Goal: Task Accomplishment & Management: Use online tool/utility

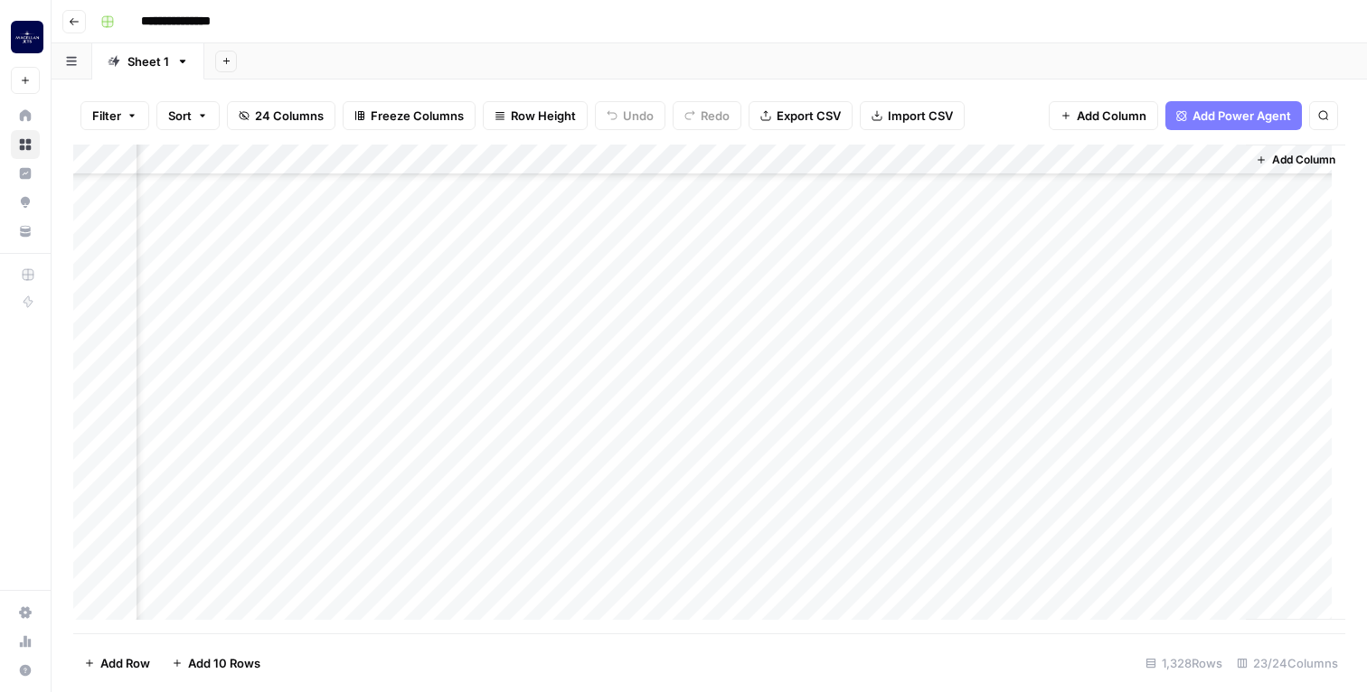
scroll to position [1844, 2585]
click at [1149, 311] on div "Add Column" at bounding box center [709, 389] width 1272 height 489
click at [1211, 310] on div "Add Column" at bounding box center [709, 389] width 1272 height 489
click at [1020, 315] on div "Add Column" at bounding box center [709, 389] width 1272 height 489
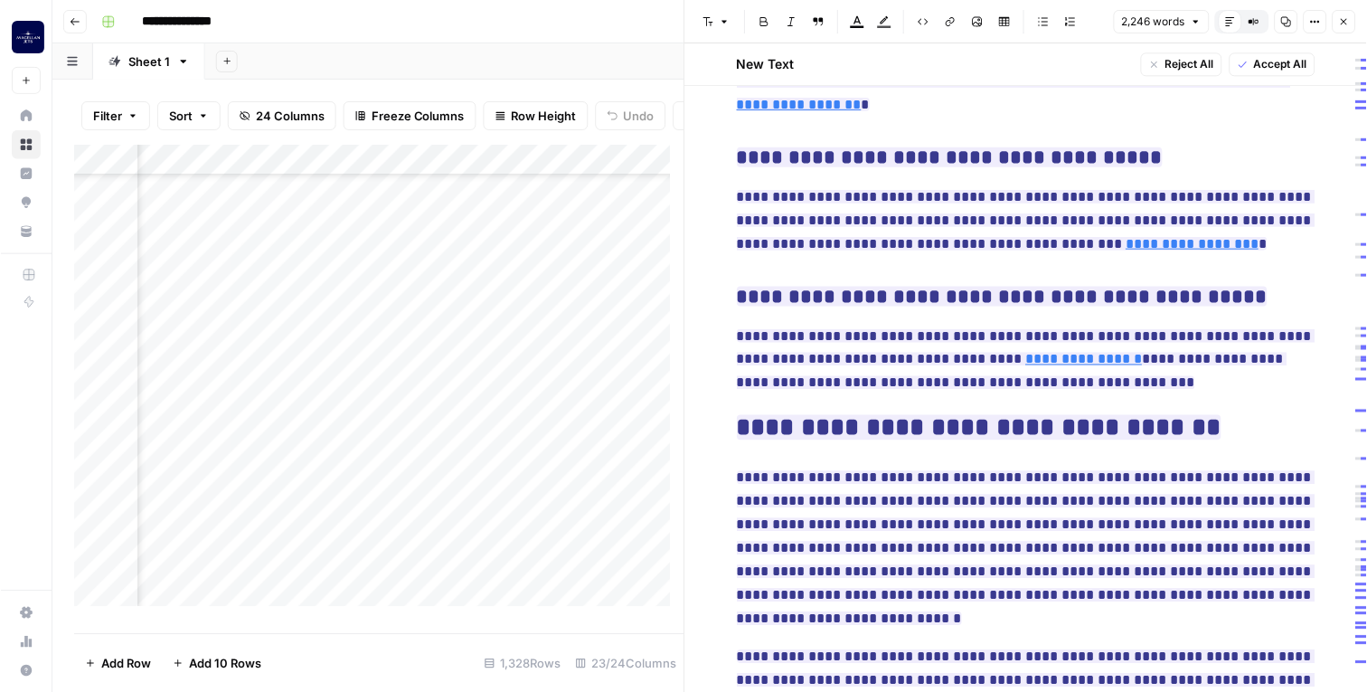
scroll to position [5359, 0]
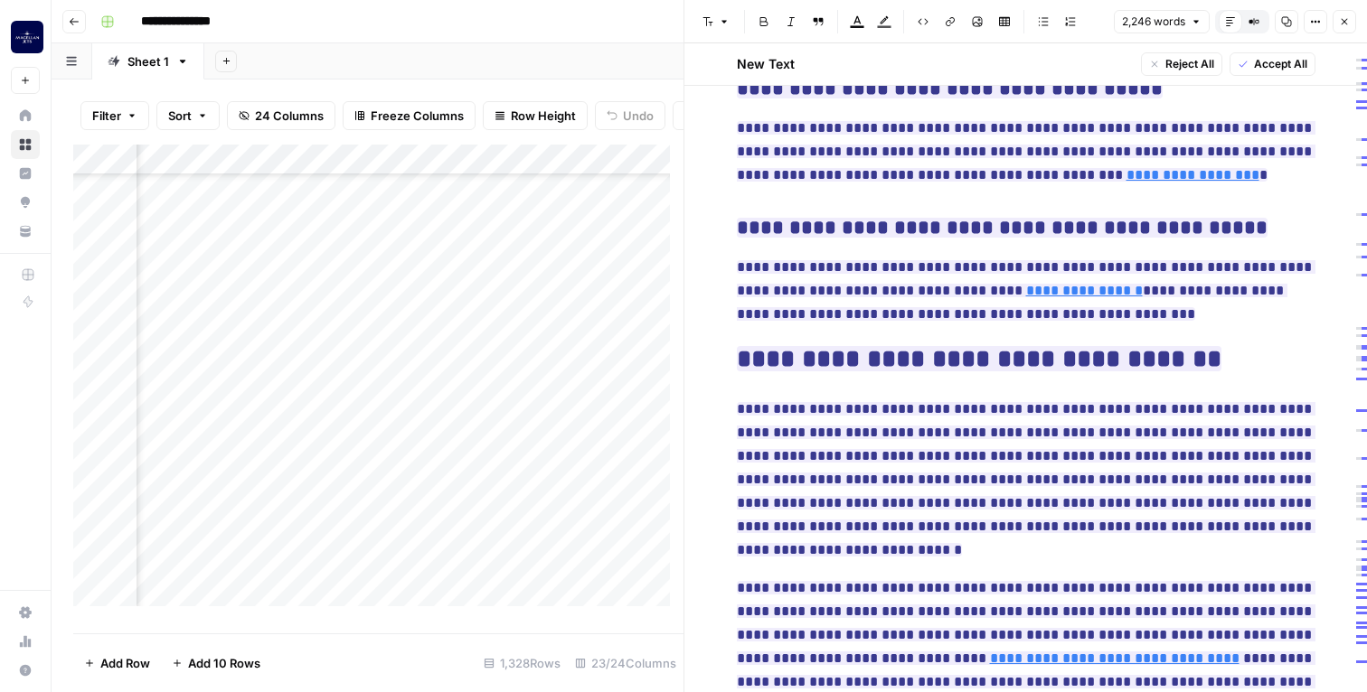
click at [1015, 578] on p "**********" at bounding box center [1026, 647] width 579 height 141
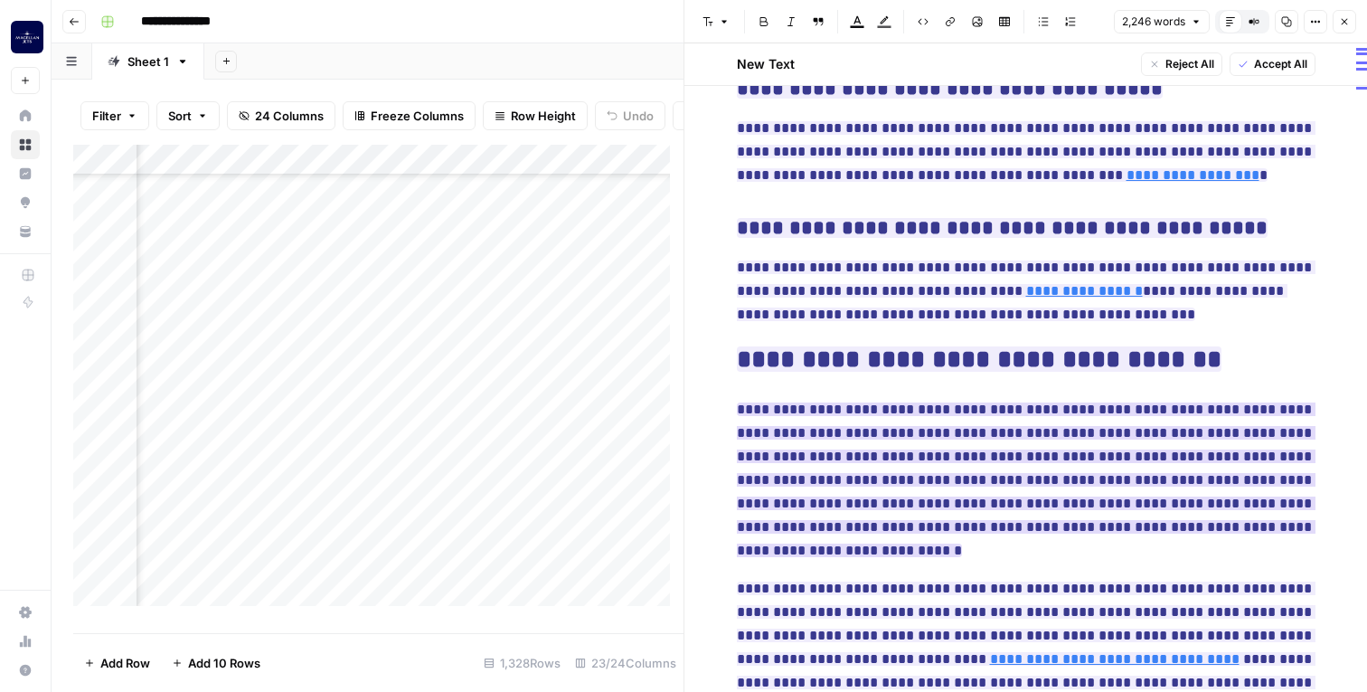
click at [845, 397] on span "**********" at bounding box center [1026, 479] width 579 height 165
click at [1267, 67] on span "Accept All" at bounding box center [1280, 64] width 53 height 16
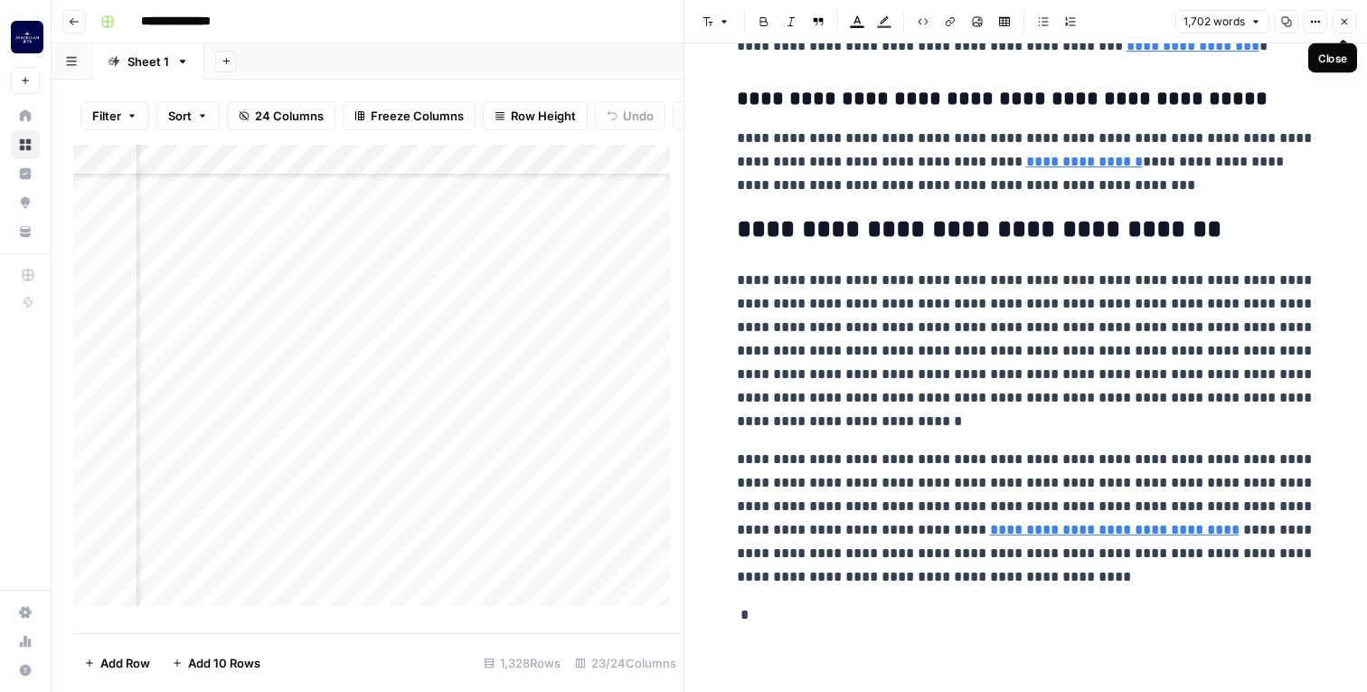
click at [1343, 24] on icon "button" at bounding box center [1344, 21] width 11 height 11
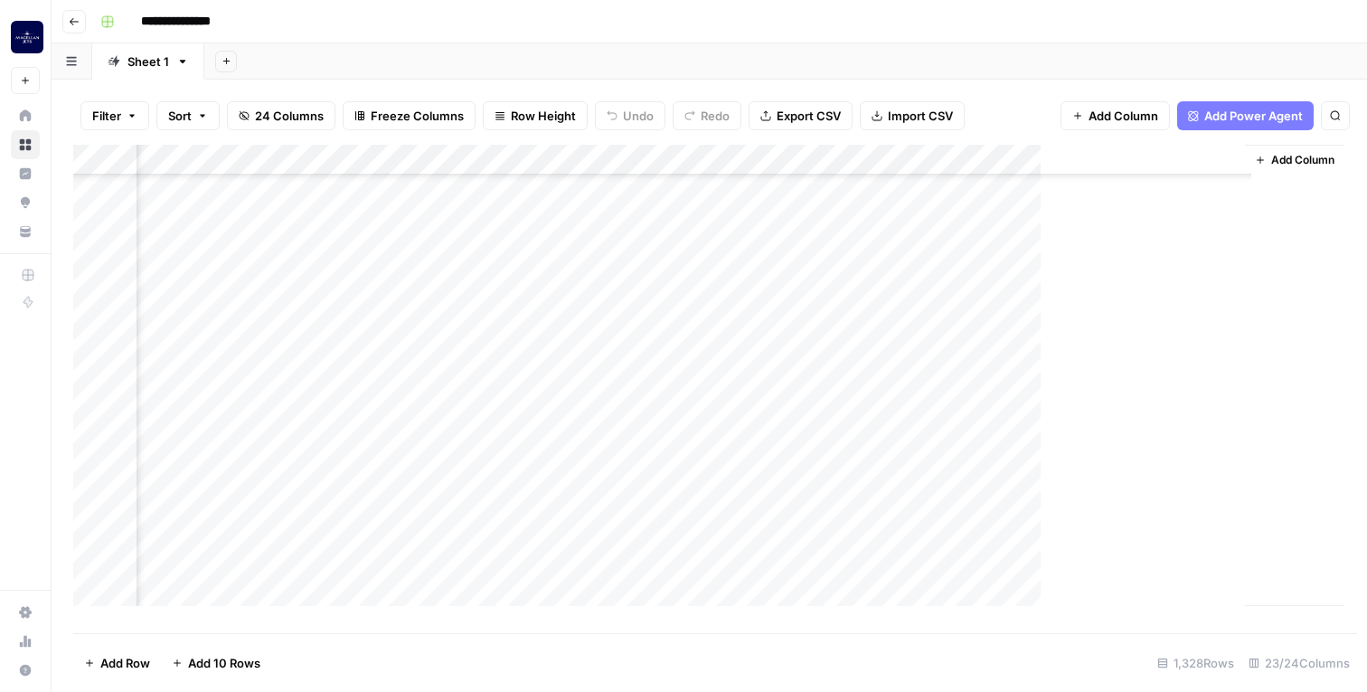
scroll to position [1844, 2564]
click at [1232, 312] on div "Add Column" at bounding box center [709, 389] width 1272 height 488
click at [1190, 313] on div "Add Column" at bounding box center [709, 389] width 1272 height 488
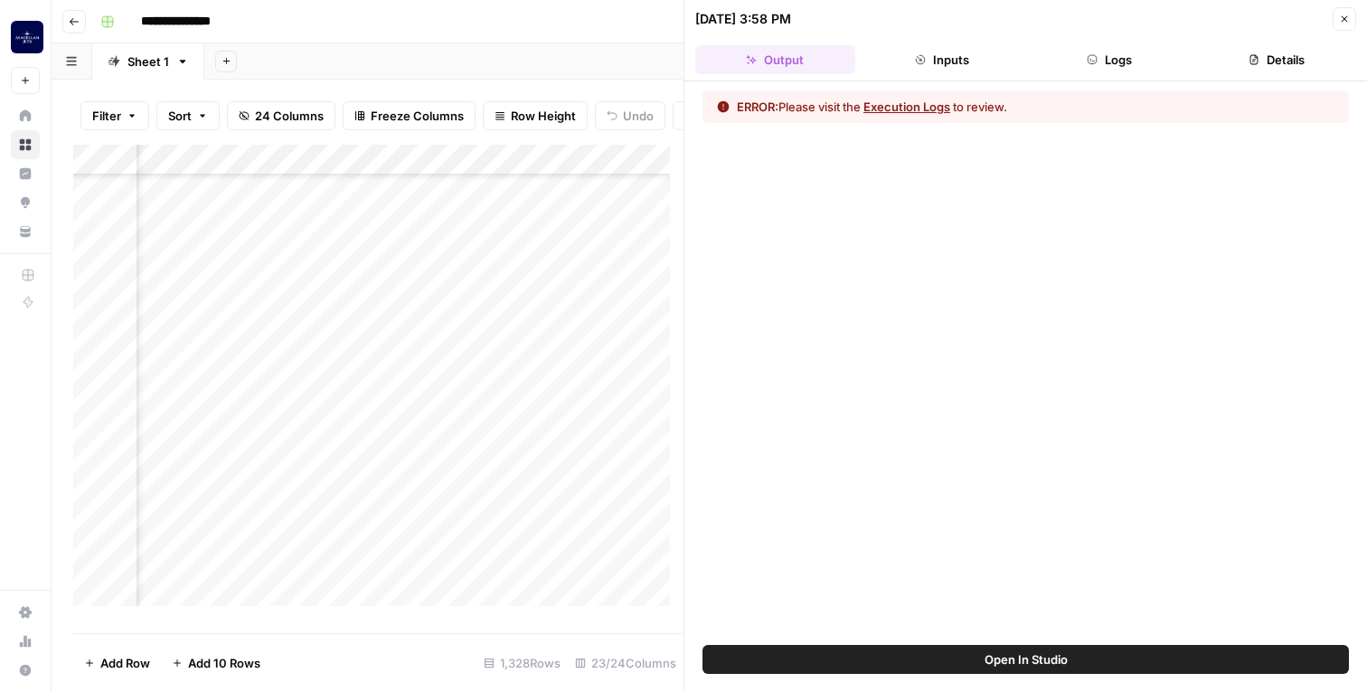
click at [1340, 15] on icon "button" at bounding box center [1344, 19] width 11 height 11
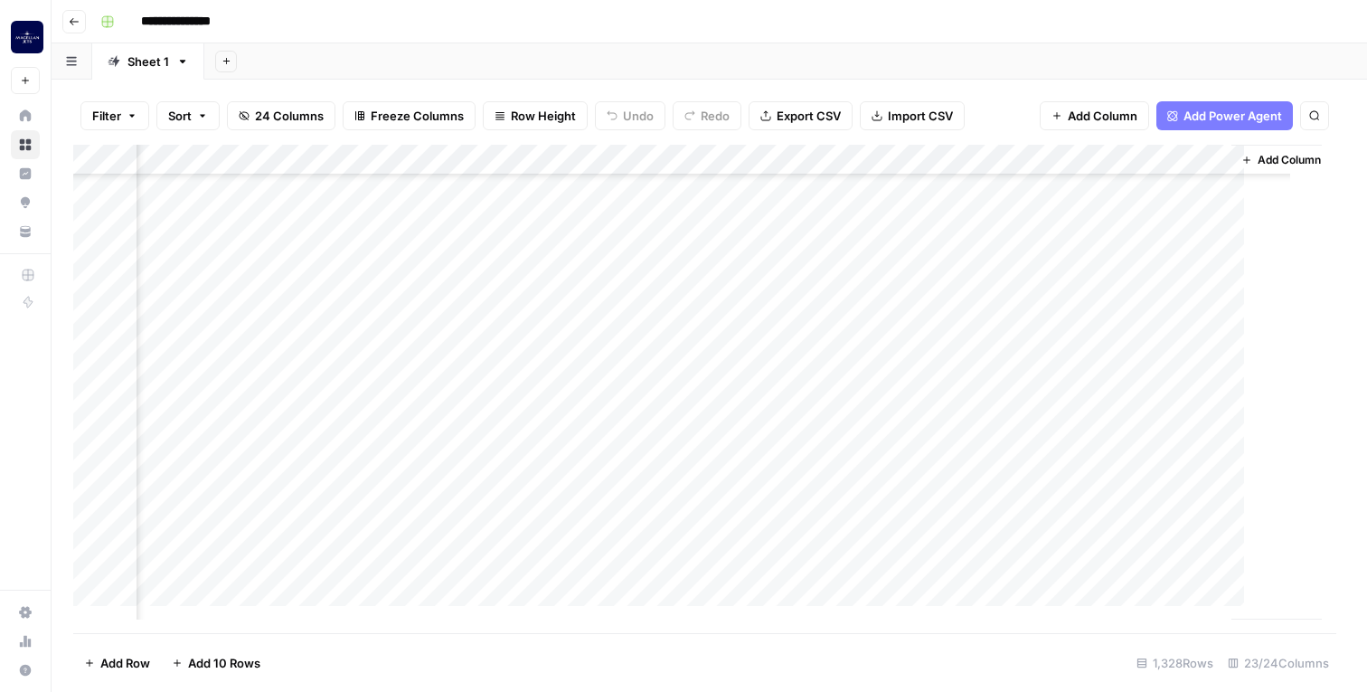
scroll to position [1844, 2564]
click at [1232, 314] on div "Add Column" at bounding box center [709, 389] width 1272 height 488
